Goal: Task Accomplishment & Management: Use online tool/utility

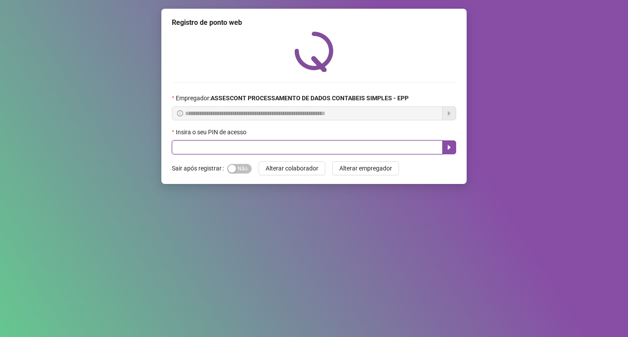
click at [191, 148] on input "text" at bounding box center [307, 148] width 271 height 14
type input "*****"
click at [448, 145] on icon "caret-right" at bounding box center [449, 147] width 7 height 7
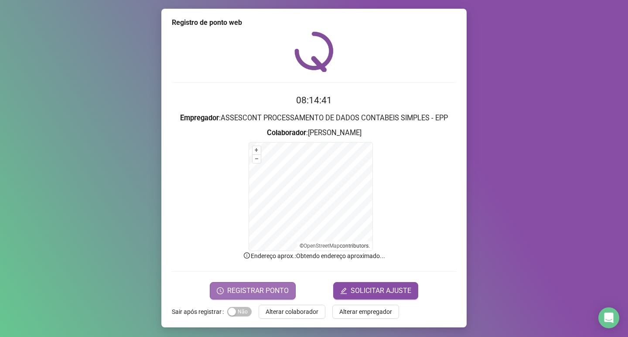
click at [259, 290] on span "REGISTRAR PONTO" at bounding box center [258, 291] width 62 height 10
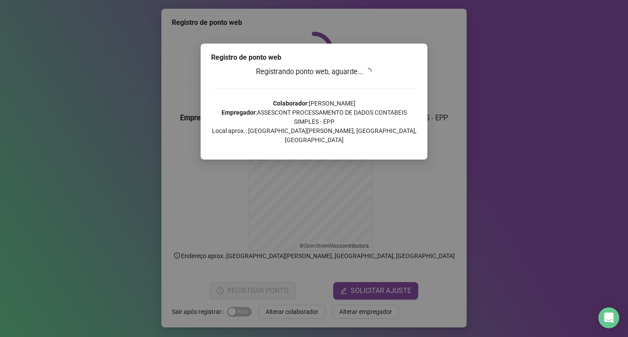
click at [576, 82] on div "Registro de ponto web Registrando ponto web, aguarde... Colaborador : [PERSON_N…" at bounding box center [314, 168] width 628 height 337
click at [391, 79] on div "Registrando ponto web, aguarde... Colaborador : SILVIA MUNIZ GONTIJO Empregador…" at bounding box center [314, 108] width 206 height 85
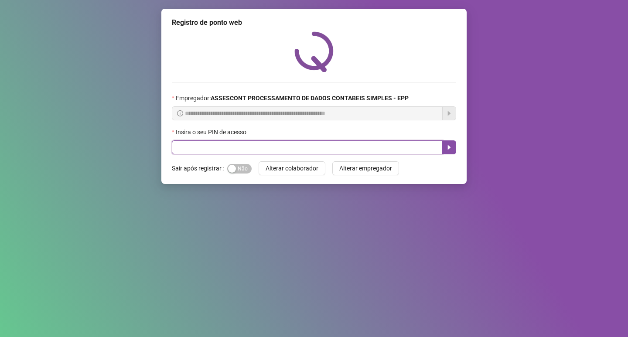
click at [207, 147] on input "text" at bounding box center [307, 148] width 271 height 14
type input "*****"
click at [454, 146] on button "button" at bounding box center [450, 148] width 14 height 14
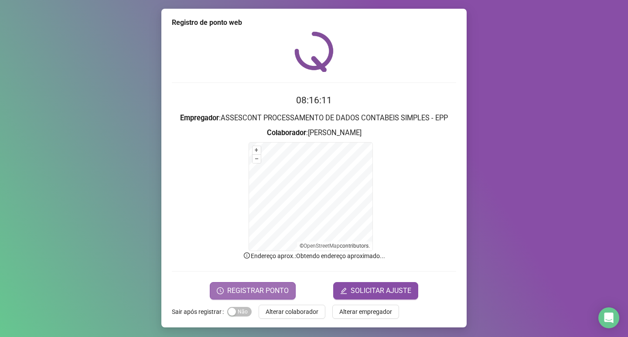
click at [258, 288] on span "REGISTRAR PONTO" at bounding box center [258, 291] width 62 height 10
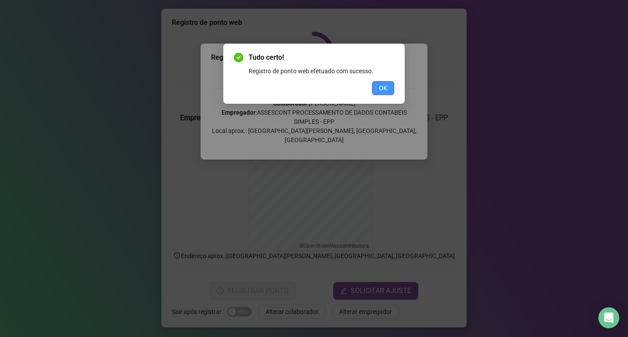
click at [380, 84] on span "OK" at bounding box center [383, 88] width 8 height 10
